Goal: Information Seeking & Learning: Learn about a topic

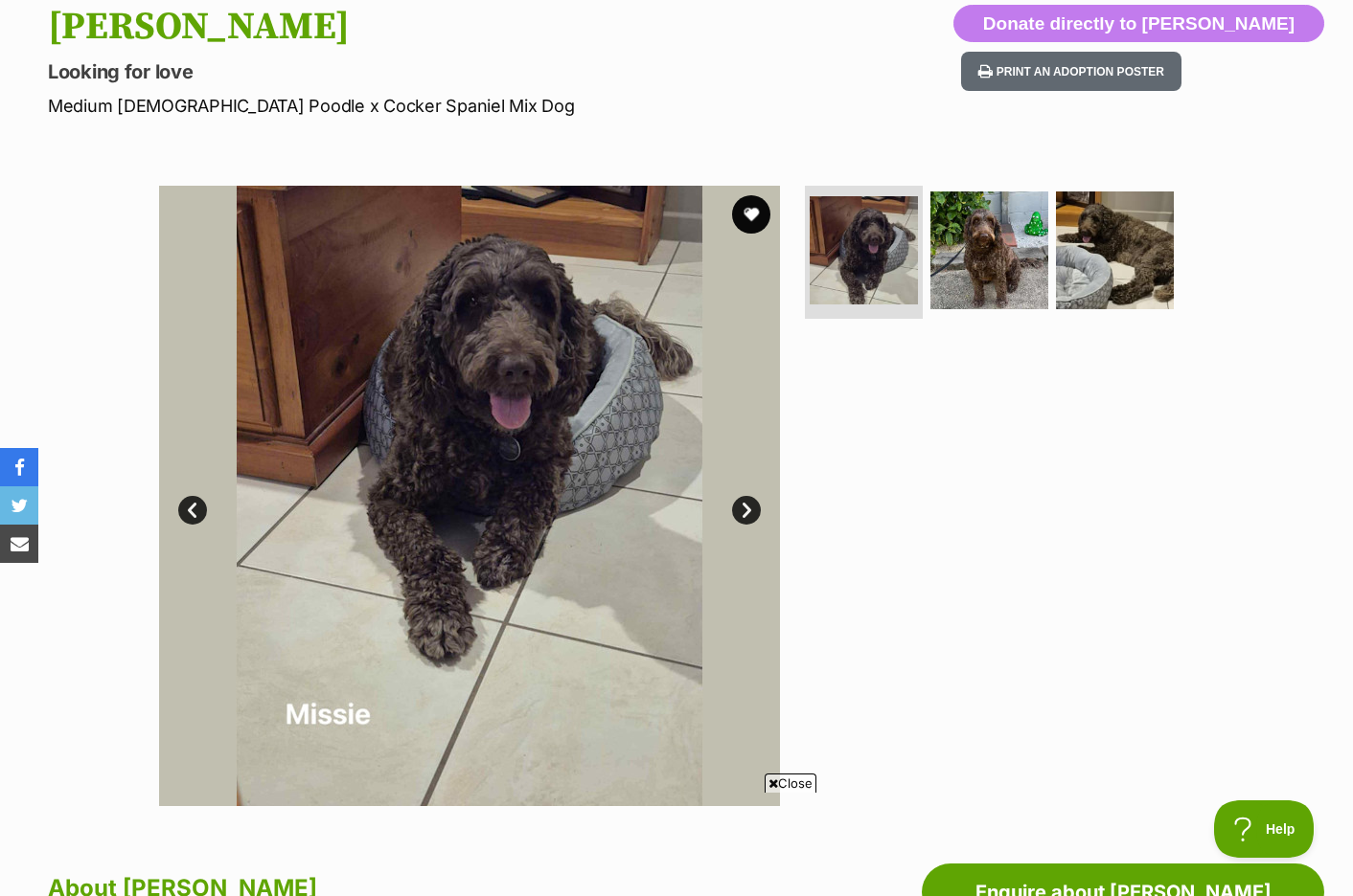
scroll to position [192, 0]
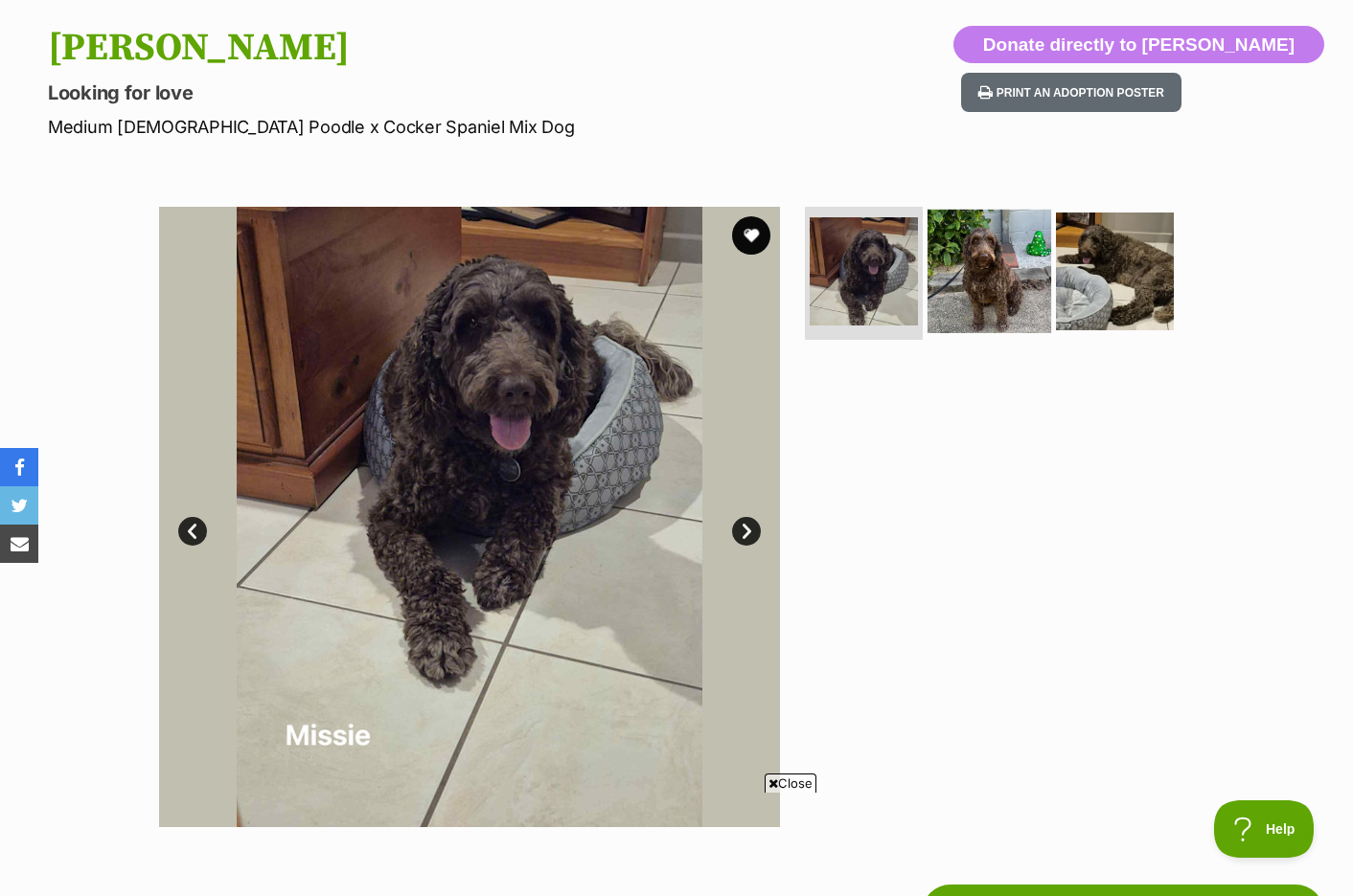
click at [967, 259] on img at bounding box center [988, 270] width 124 height 123
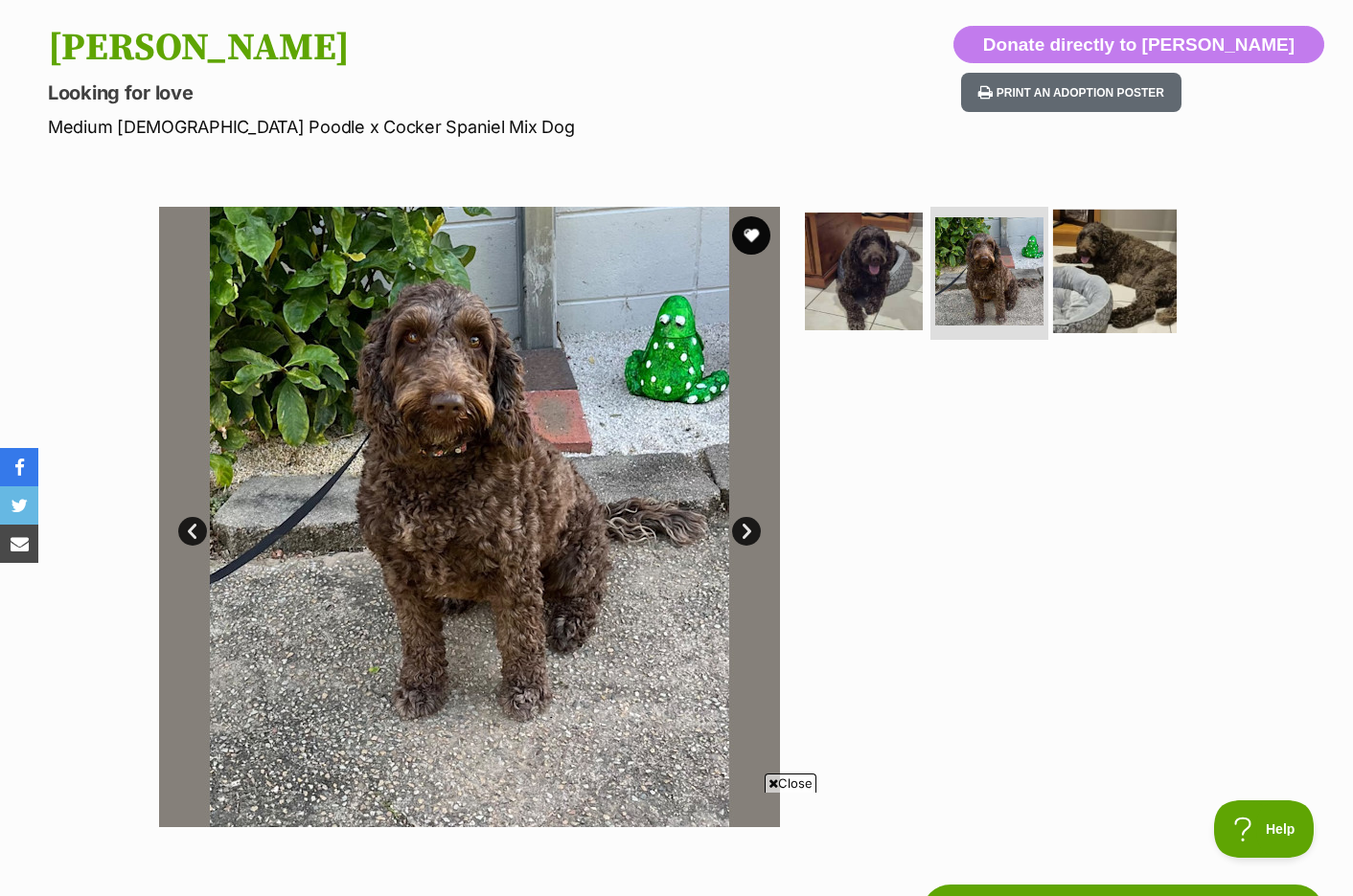
click at [1103, 261] on img at bounding box center [1114, 270] width 124 height 123
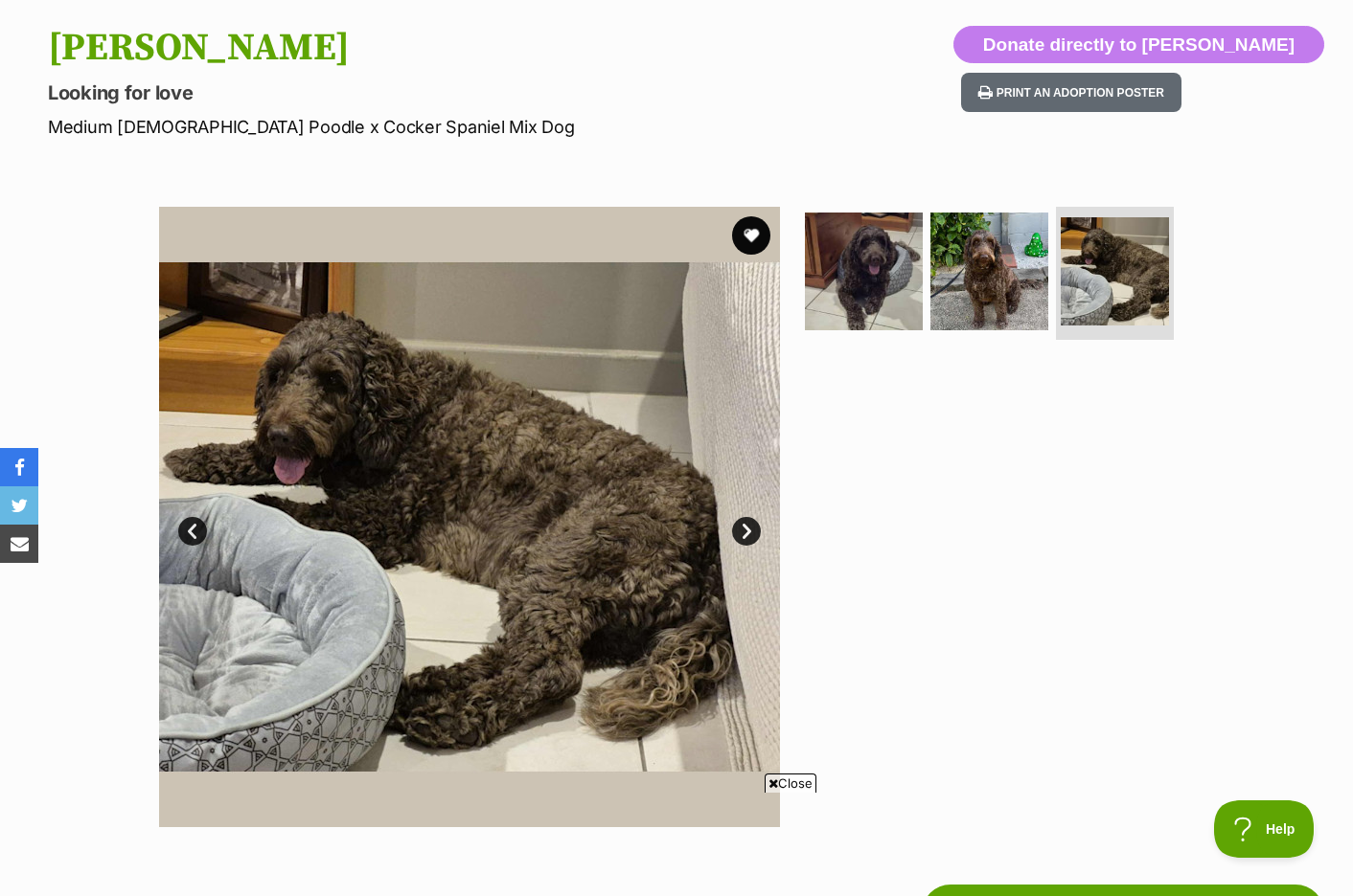
scroll to position [0, 0]
click at [836, 305] on img at bounding box center [863, 270] width 124 height 123
